Goal: Information Seeking & Learning: Learn about a topic

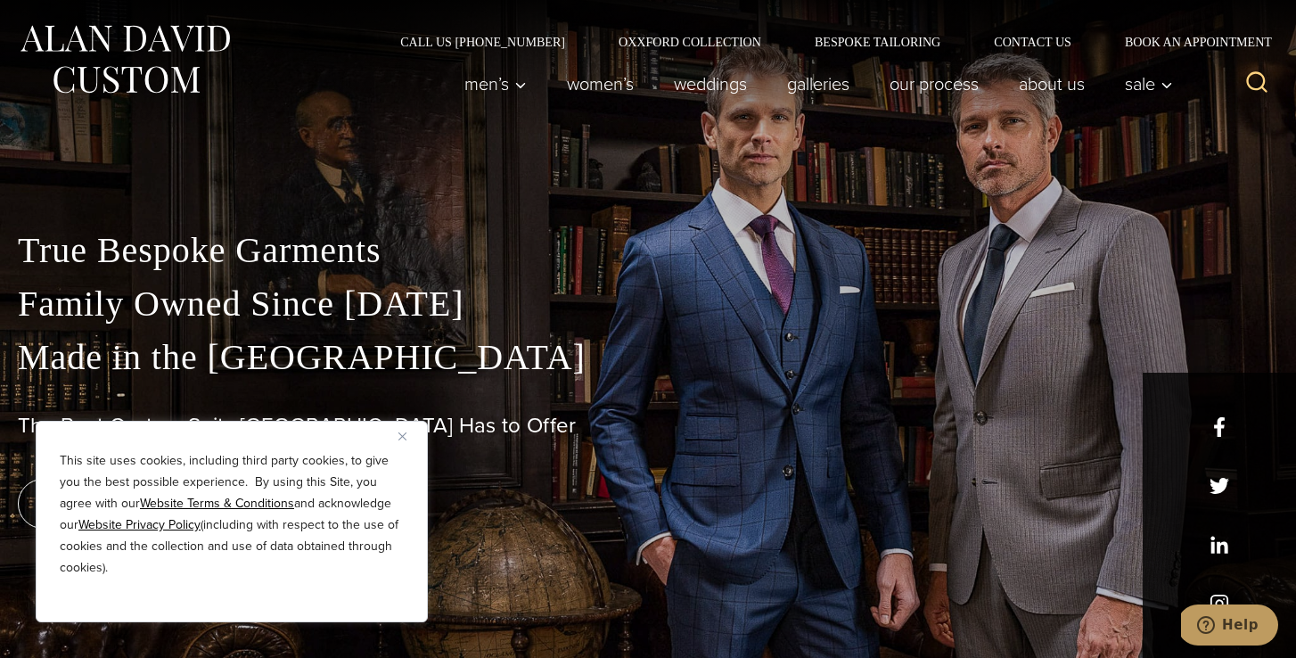
click at [405, 438] on img "Close" at bounding box center [402, 436] width 8 height 8
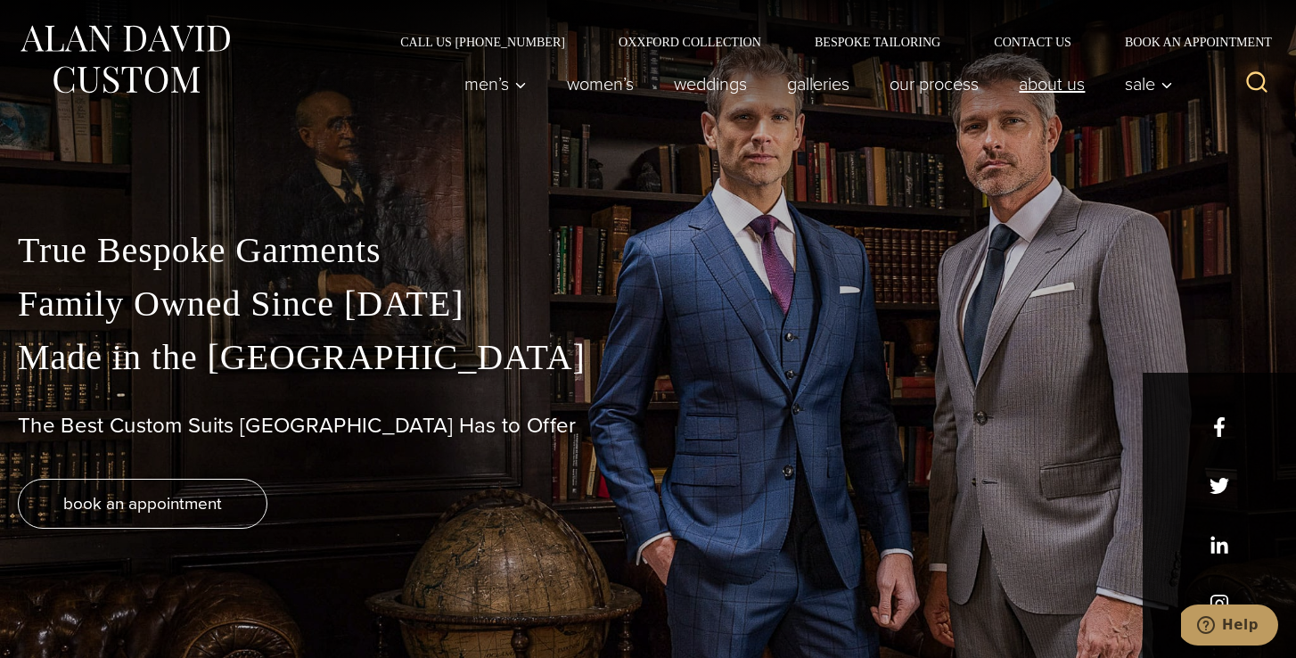
click at [1056, 89] on link "About Us" at bounding box center [1052, 84] width 106 height 36
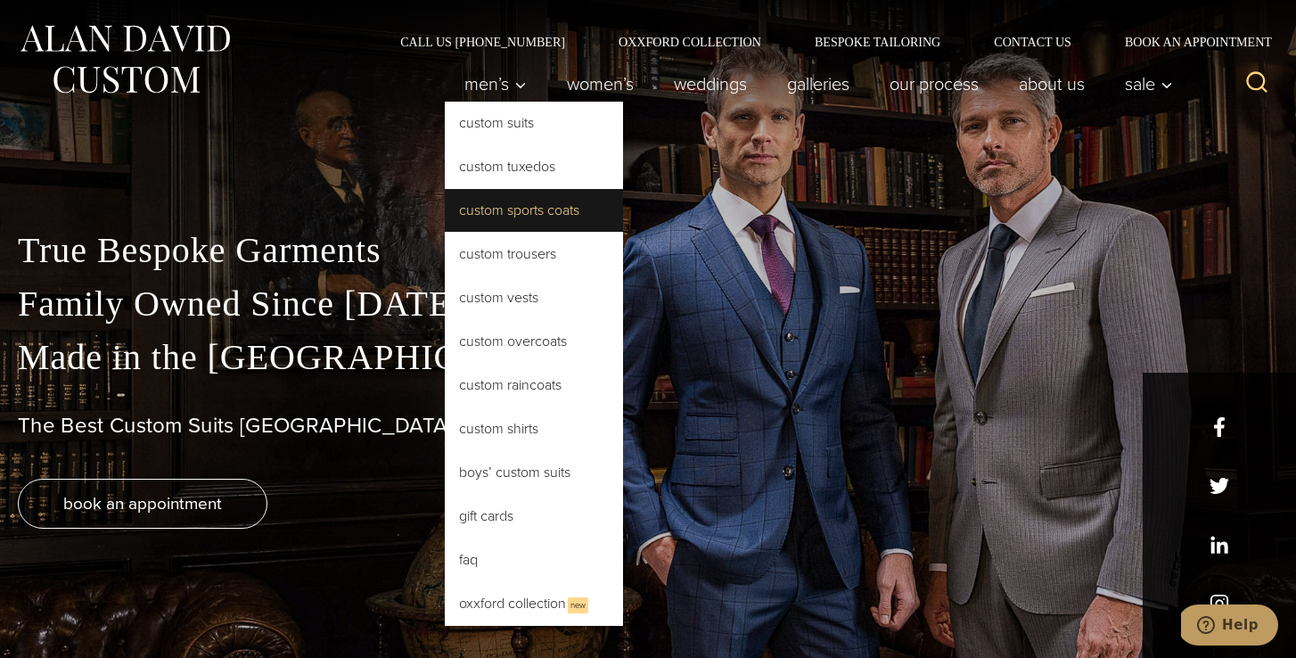
click at [498, 205] on link "Custom Sports Coats" at bounding box center [534, 210] width 178 height 43
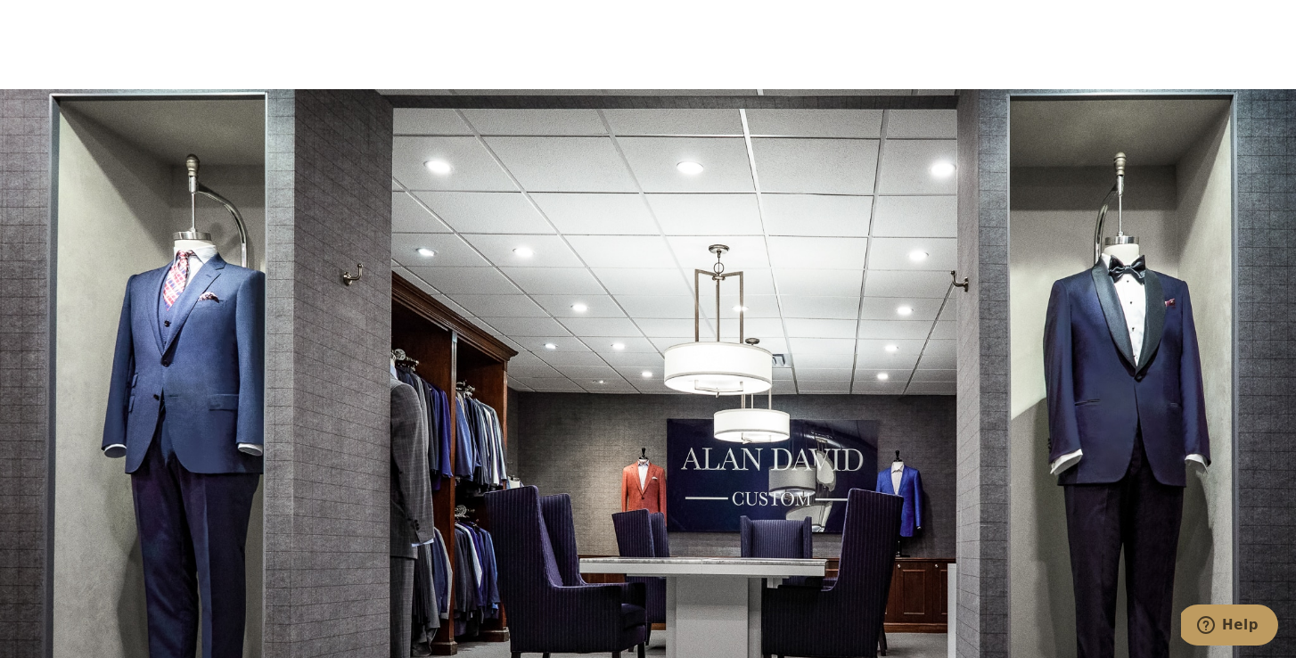
scroll to position [6259, 0]
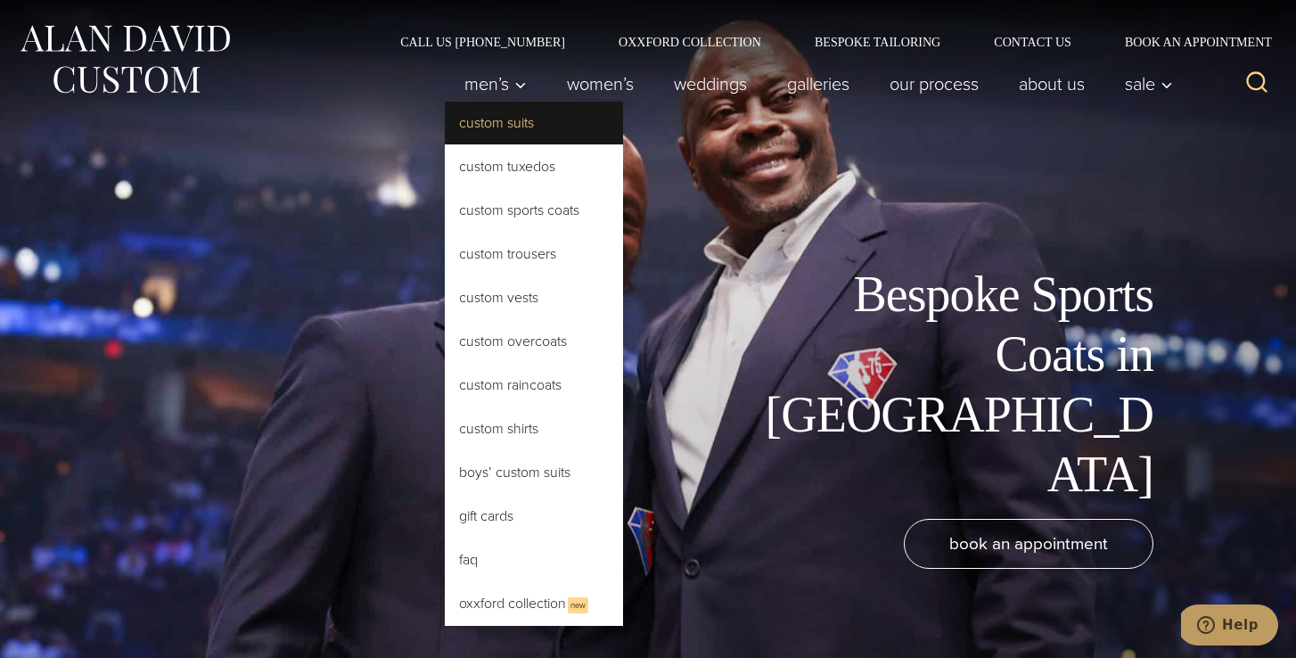
click at [491, 125] on link "Custom Suits" at bounding box center [534, 123] width 178 height 43
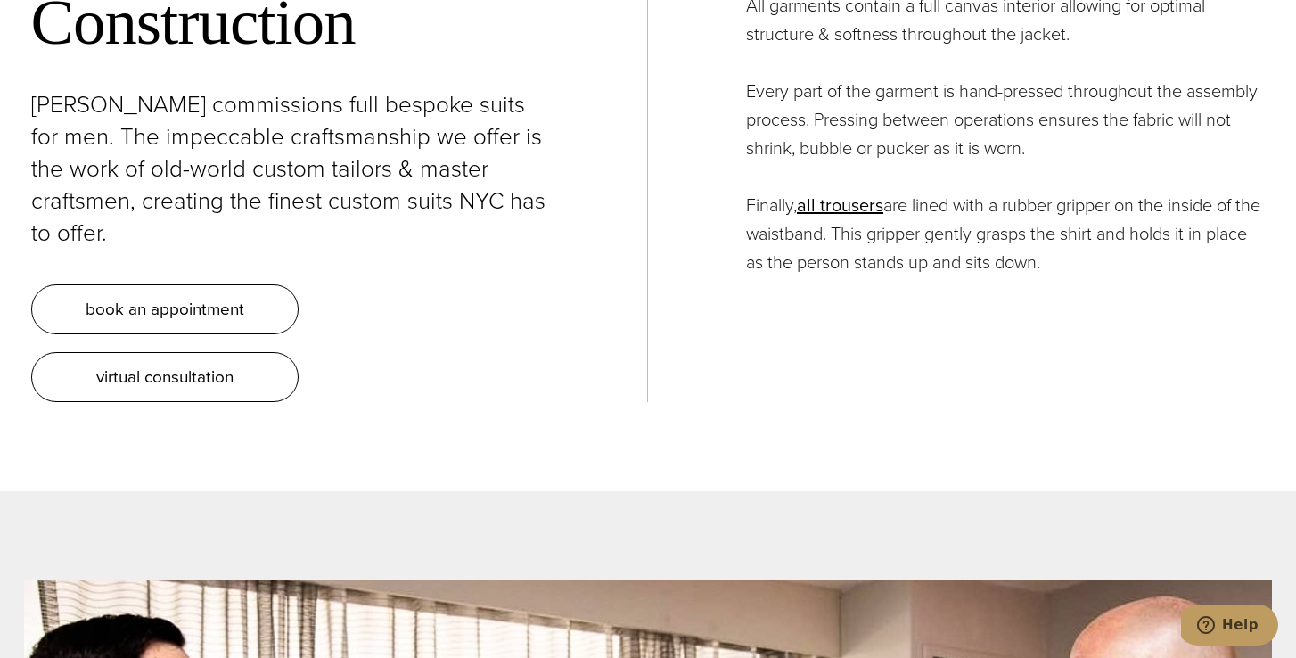
scroll to position [6409, 0]
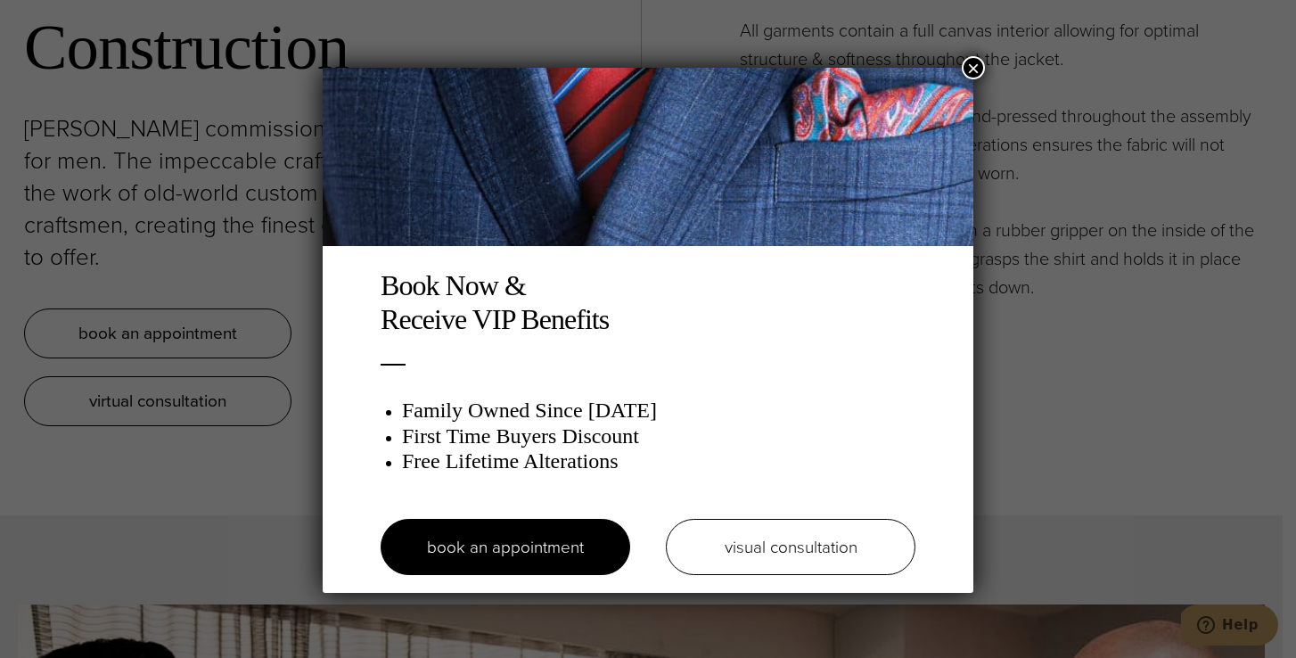
click at [971, 70] on button "×" at bounding box center [973, 67] width 23 height 23
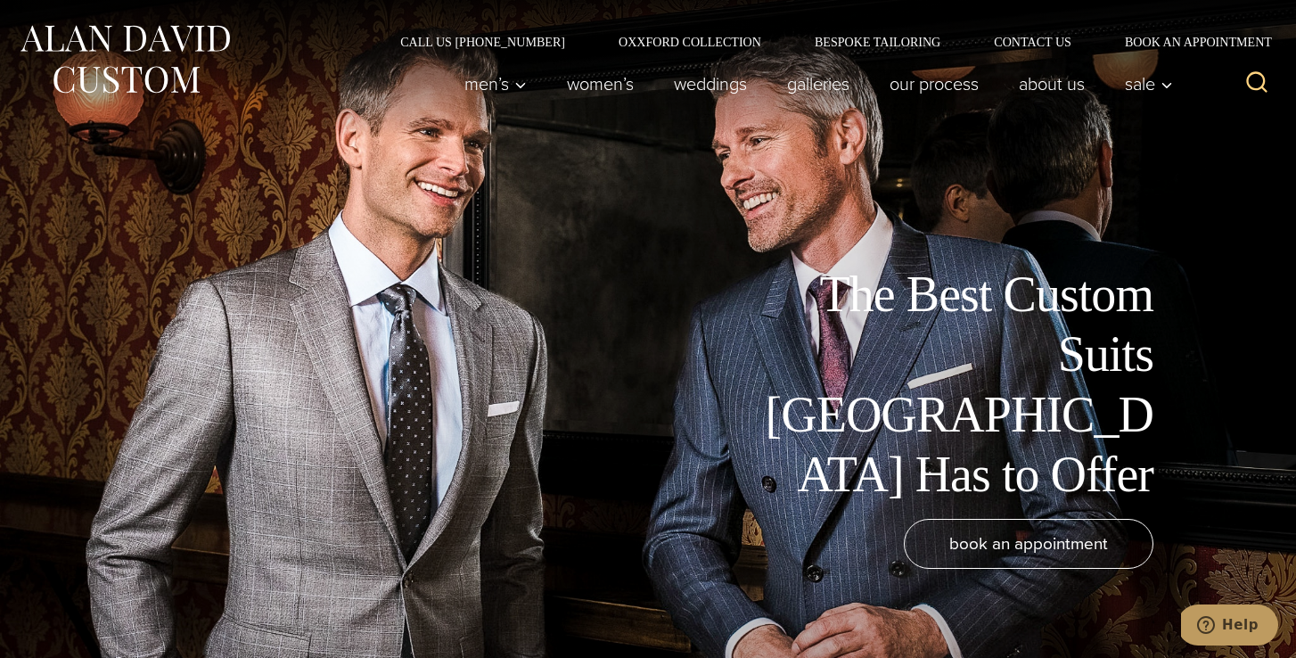
scroll to position [0, 0]
click at [922, 81] on link "Our Process" at bounding box center [934, 84] width 129 height 36
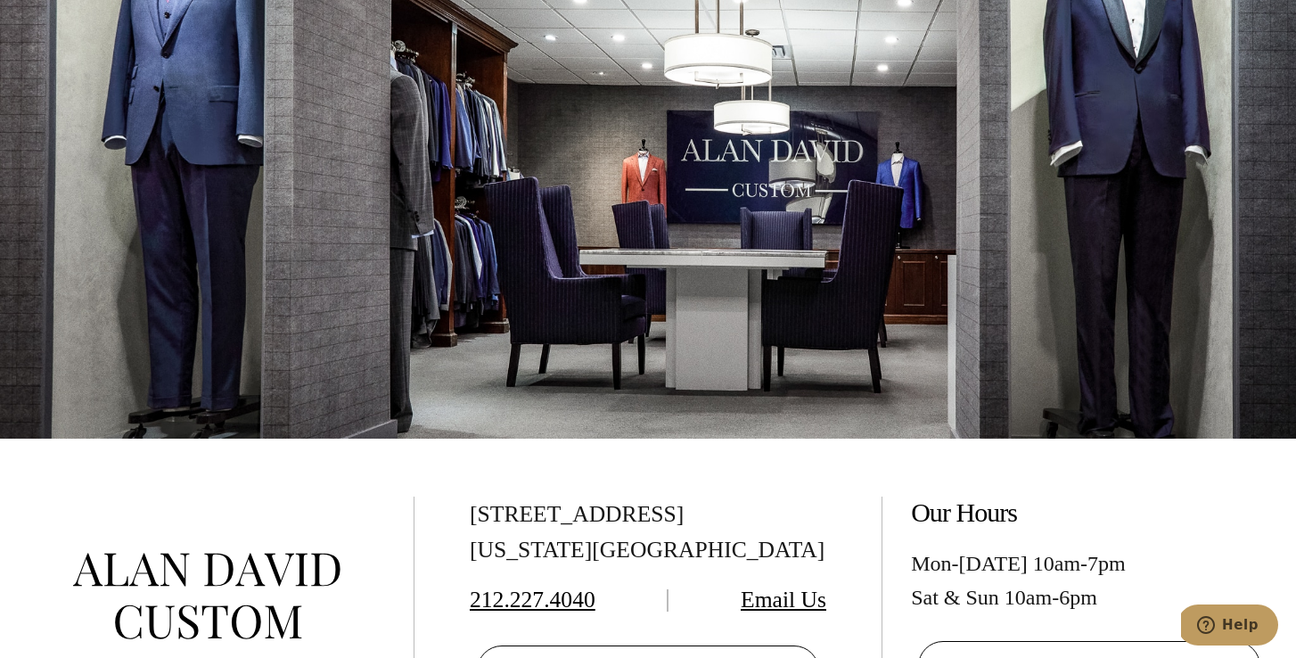
scroll to position [5211, 0]
